Goal: Register for event/course

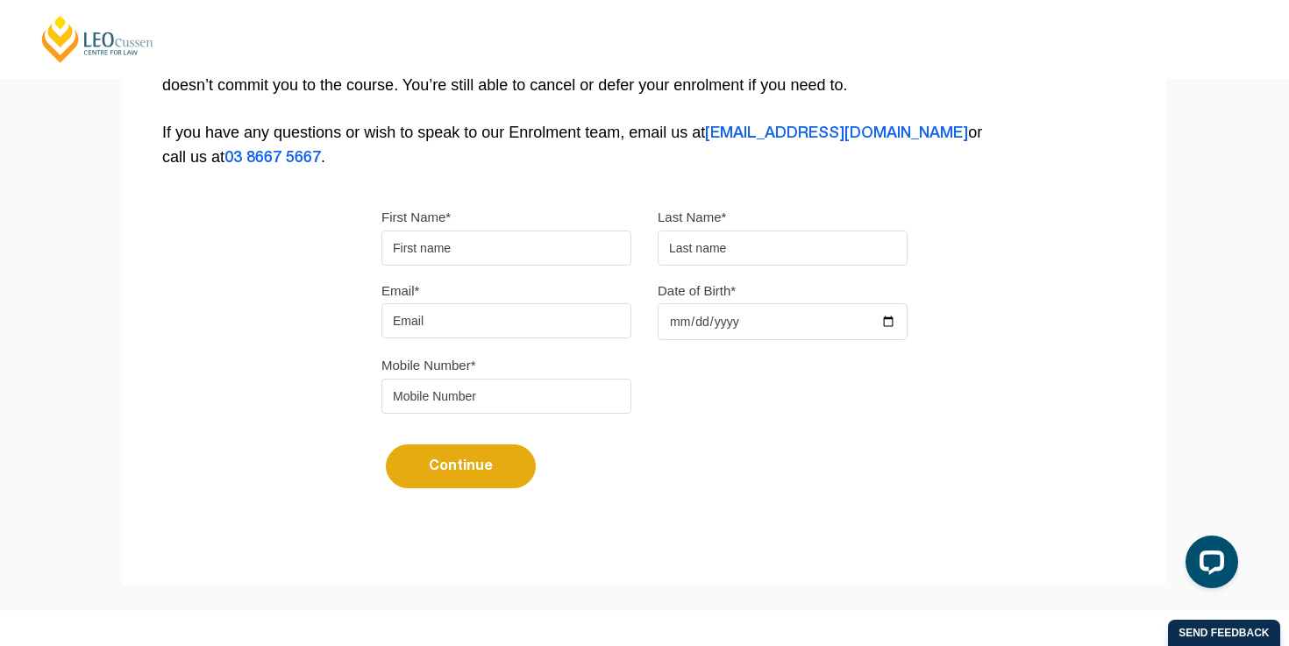
scroll to position [556, 0]
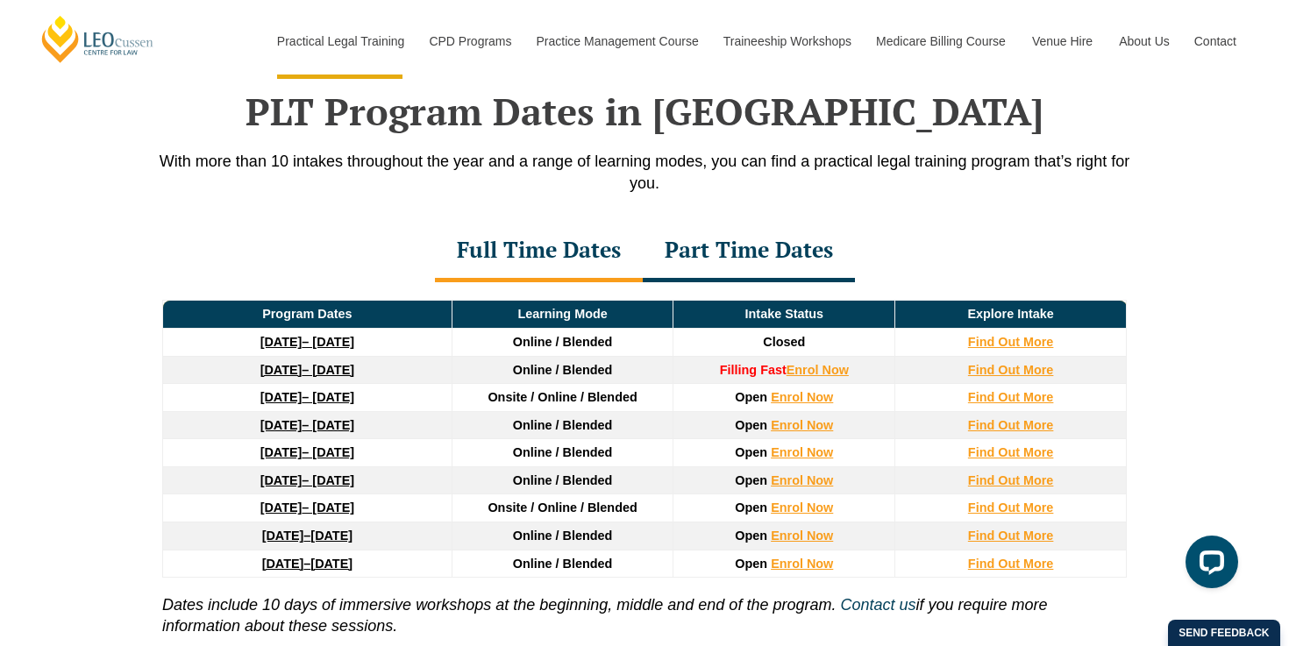
scroll to position [2281, 0]
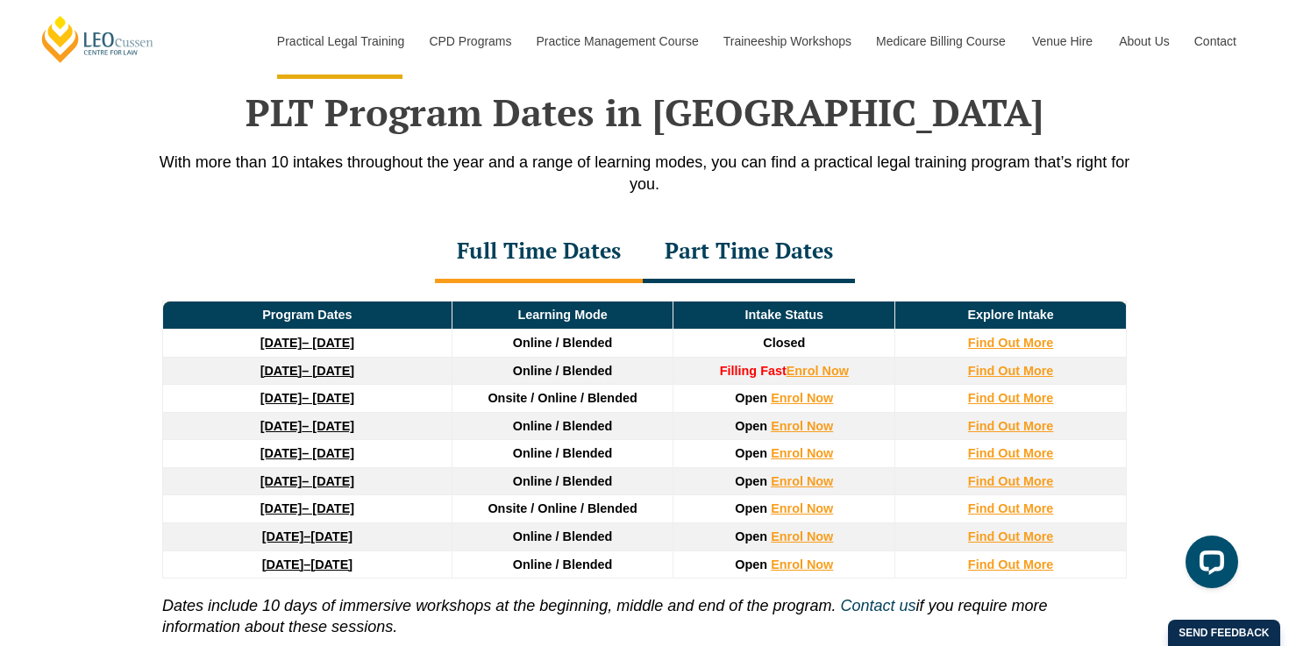
click at [747, 253] on div "Part Time Dates" at bounding box center [749, 252] width 212 height 61
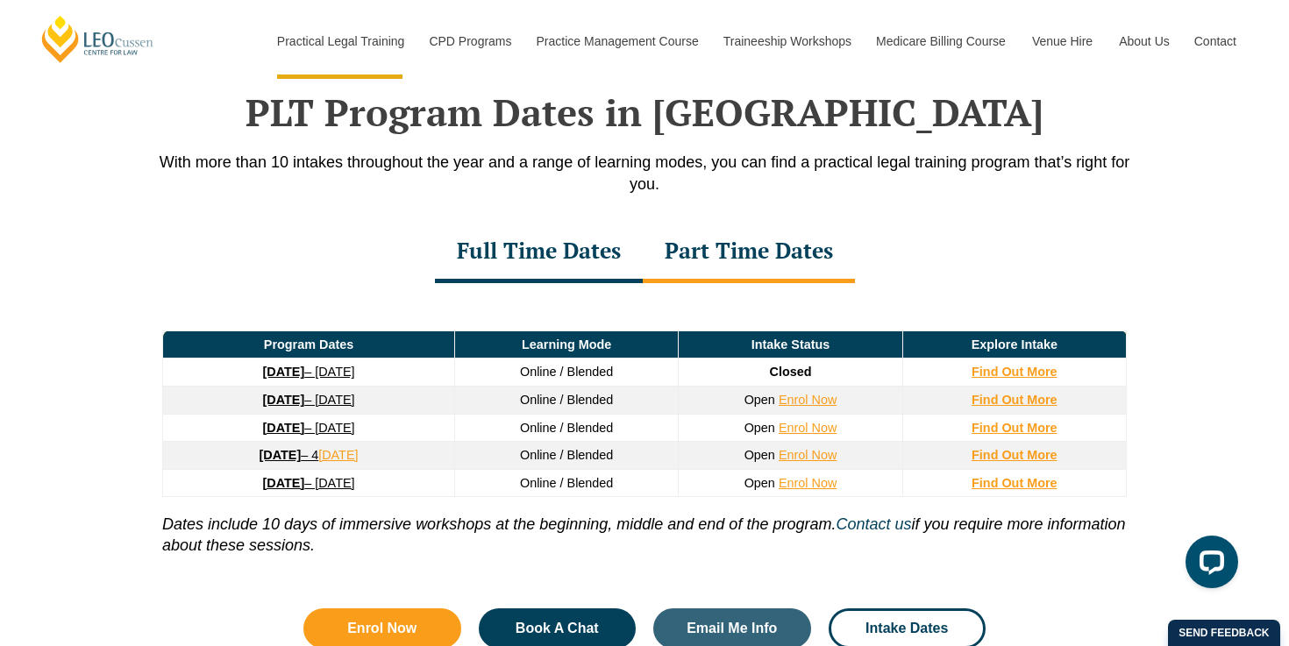
click at [539, 260] on div "Full Time Dates" at bounding box center [539, 252] width 208 height 61
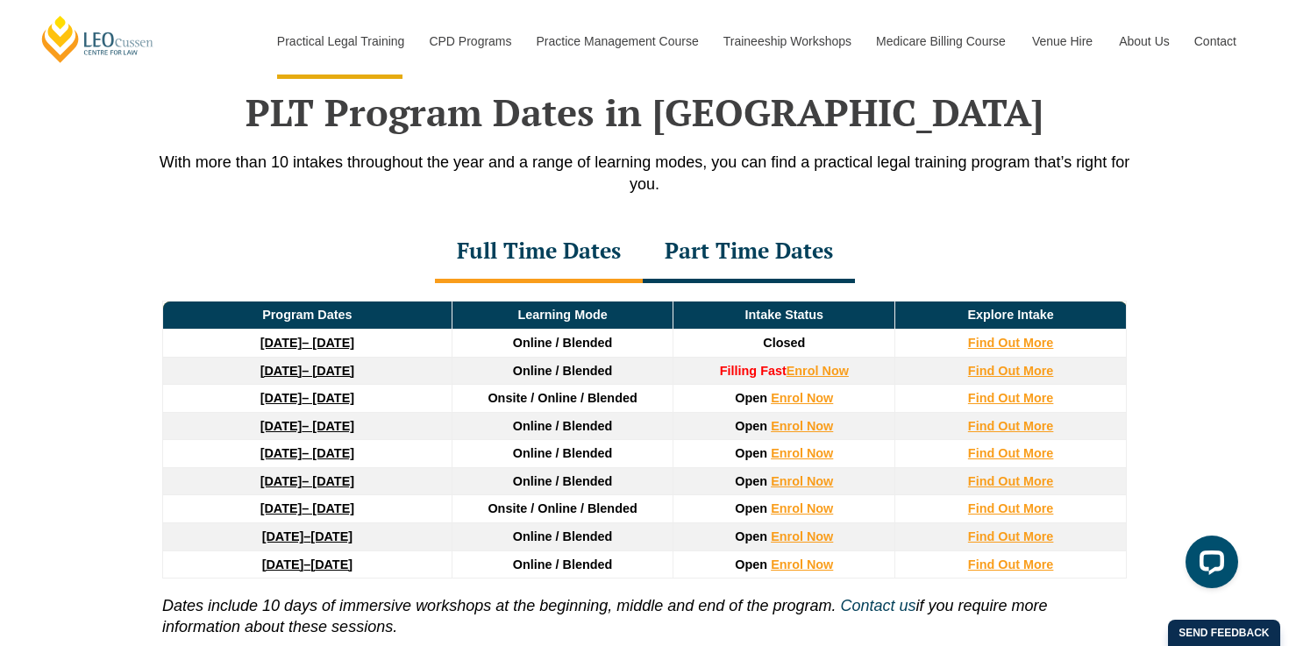
click at [308, 482] on link "[DATE] – [DATE]" at bounding box center [307, 481] width 94 height 14
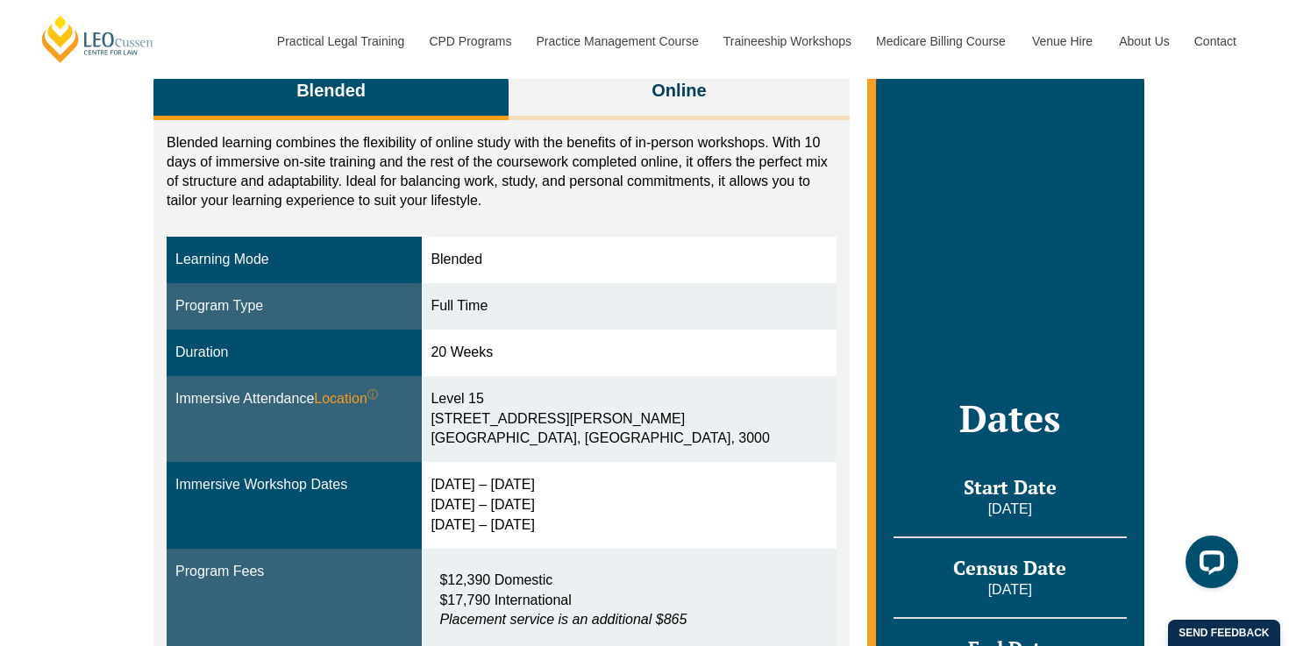
scroll to position [322, 0]
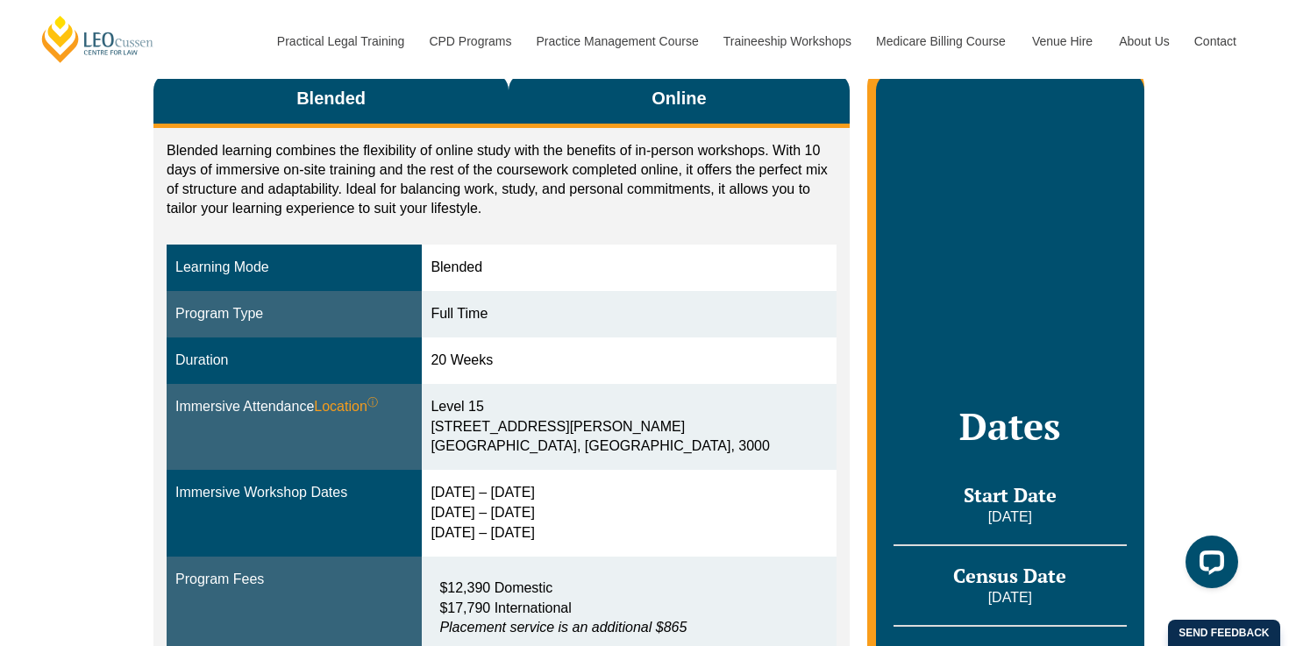
click at [672, 96] on span "Online" at bounding box center [679, 98] width 54 height 25
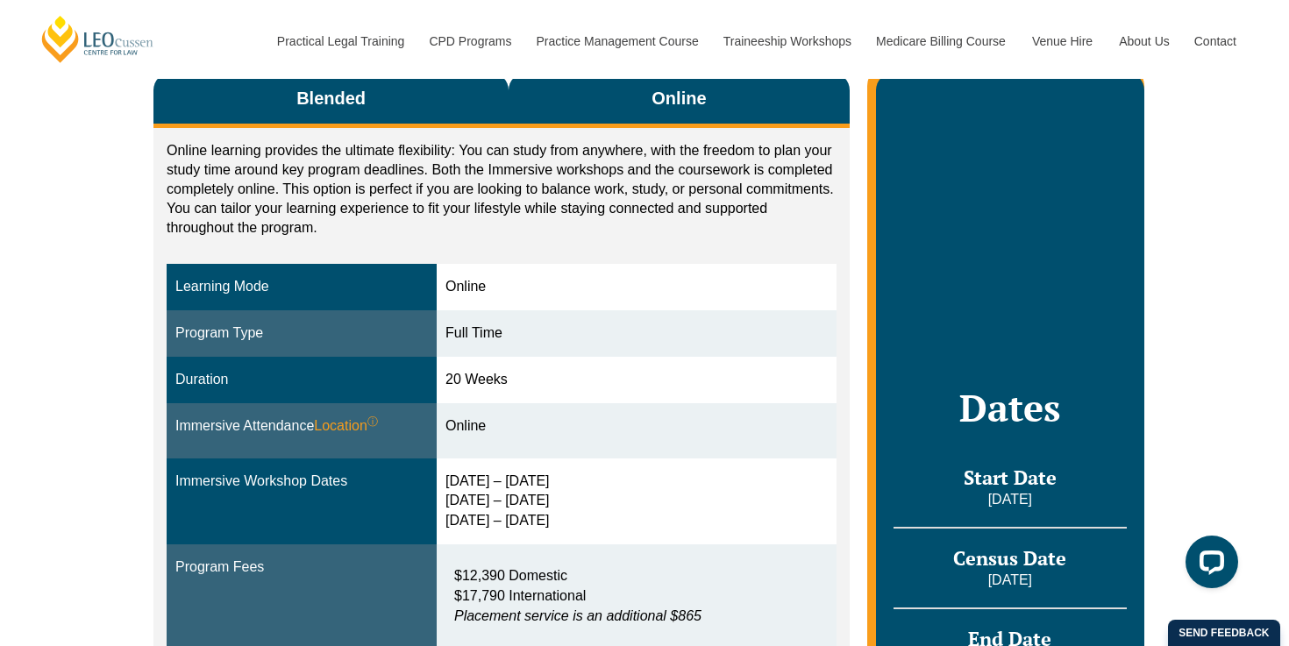
click at [365, 118] on button "Blended" at bounding box center [330, 100] width 355 height 55
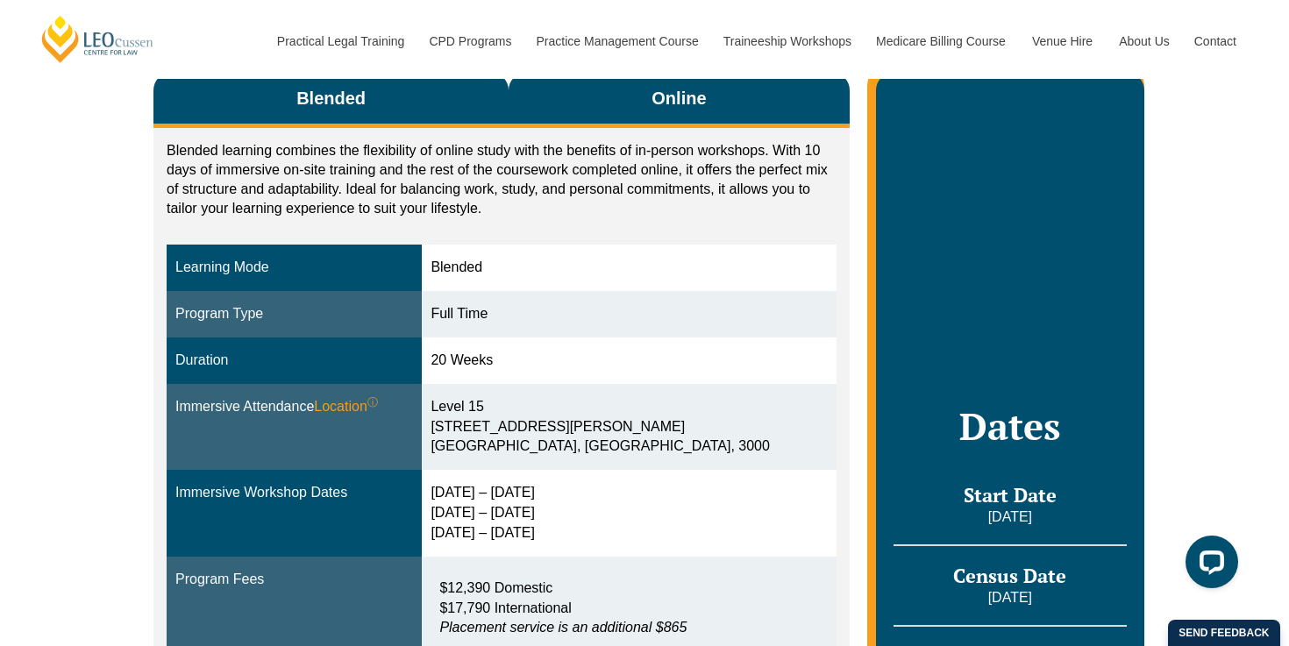
click at [651, 119] on button "Online" at bounding box center [679, 100] width 341 height 55
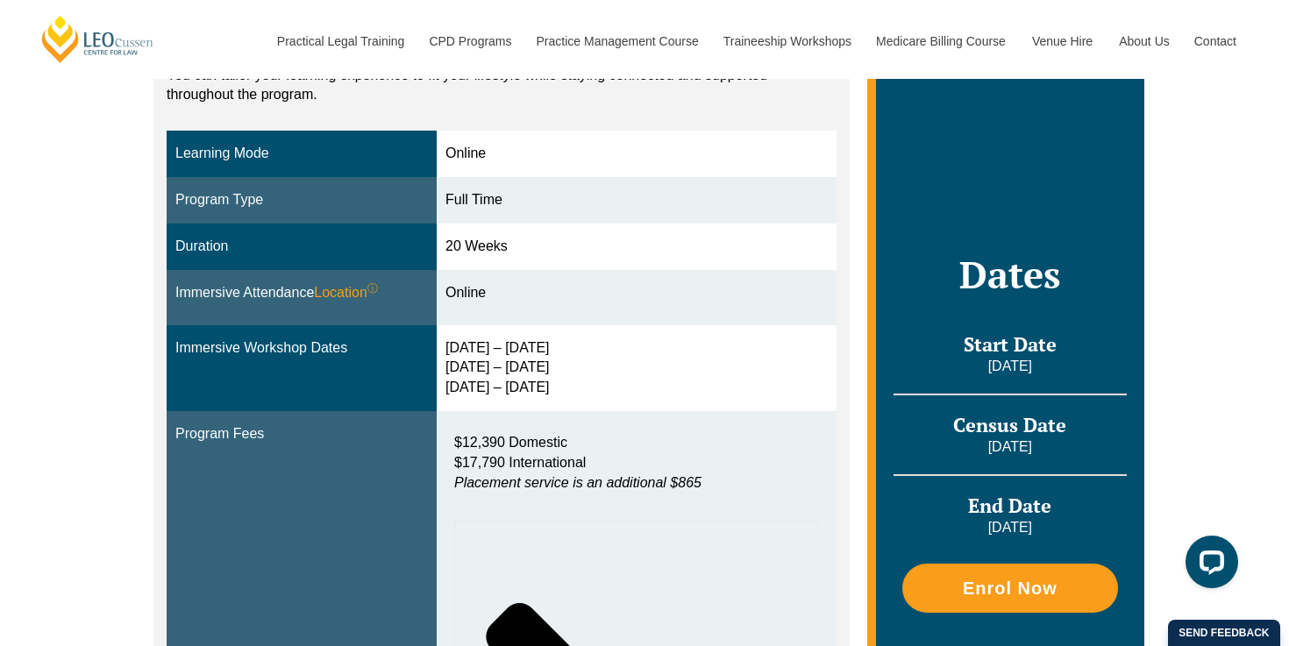
scroll to position [457, 0]
